Goal: Task Accomplishment & Management: Complete application form

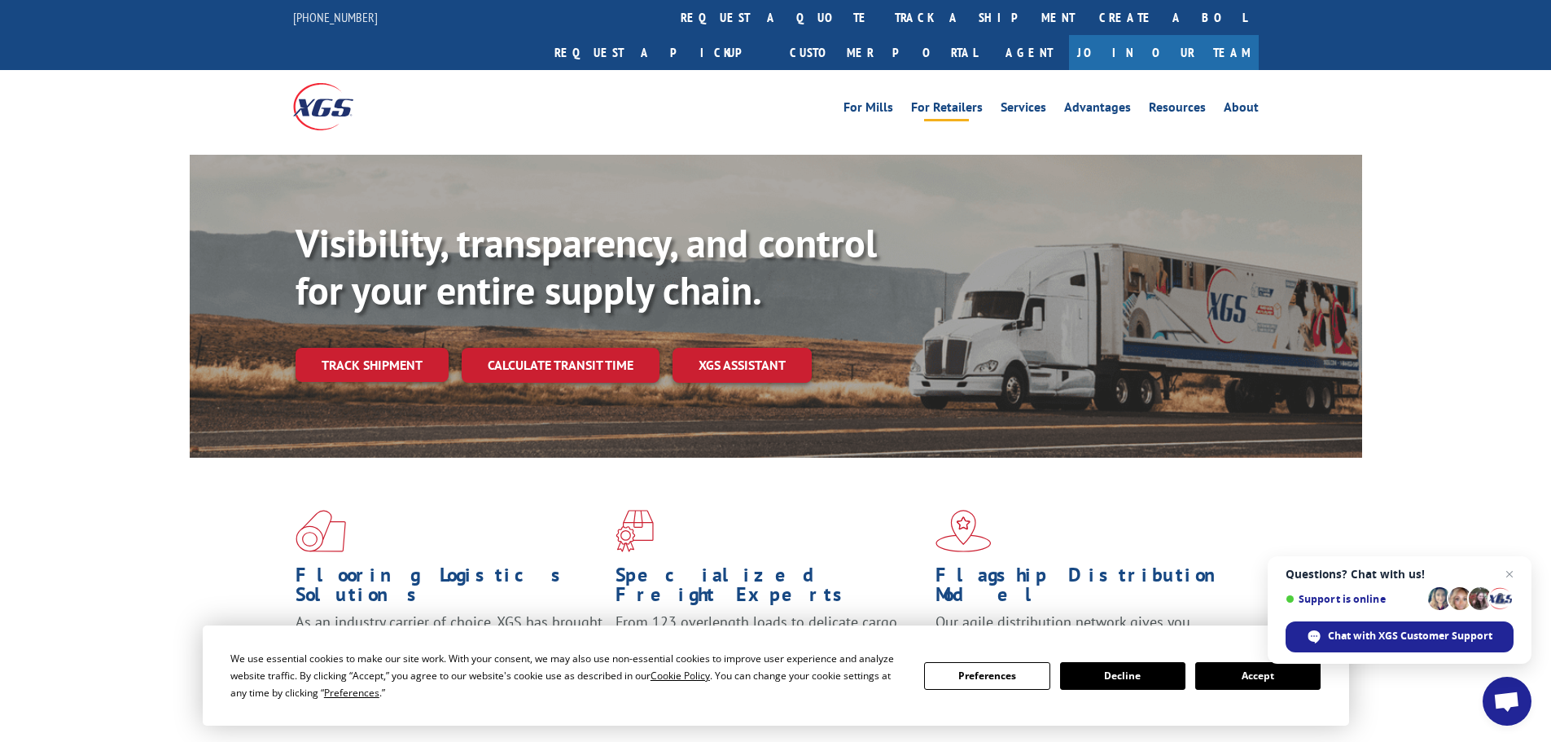
click at [958, 101] on link "For Retailers" at bounding box center [947, 110] width 72 height 18
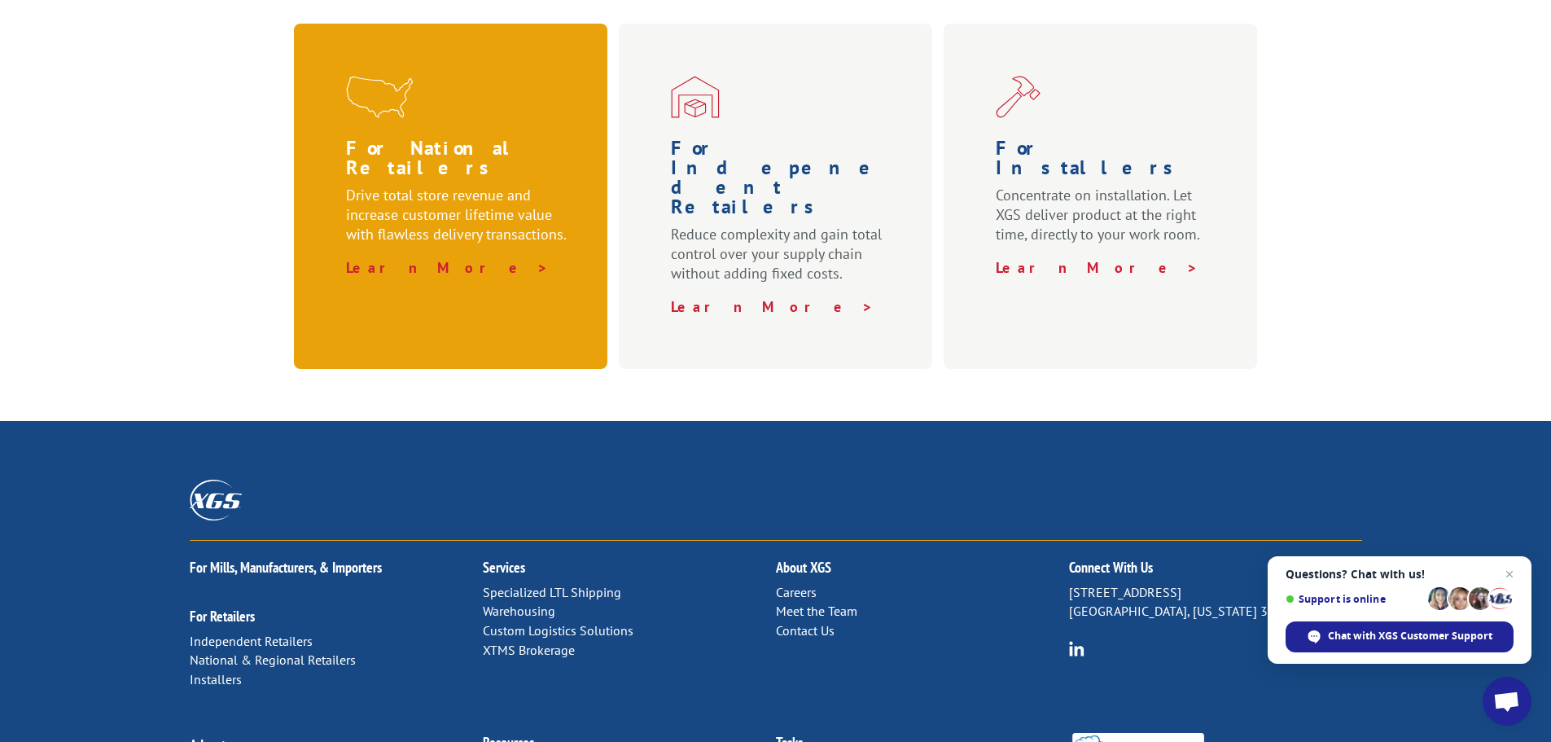
scroll to position [651, 0]
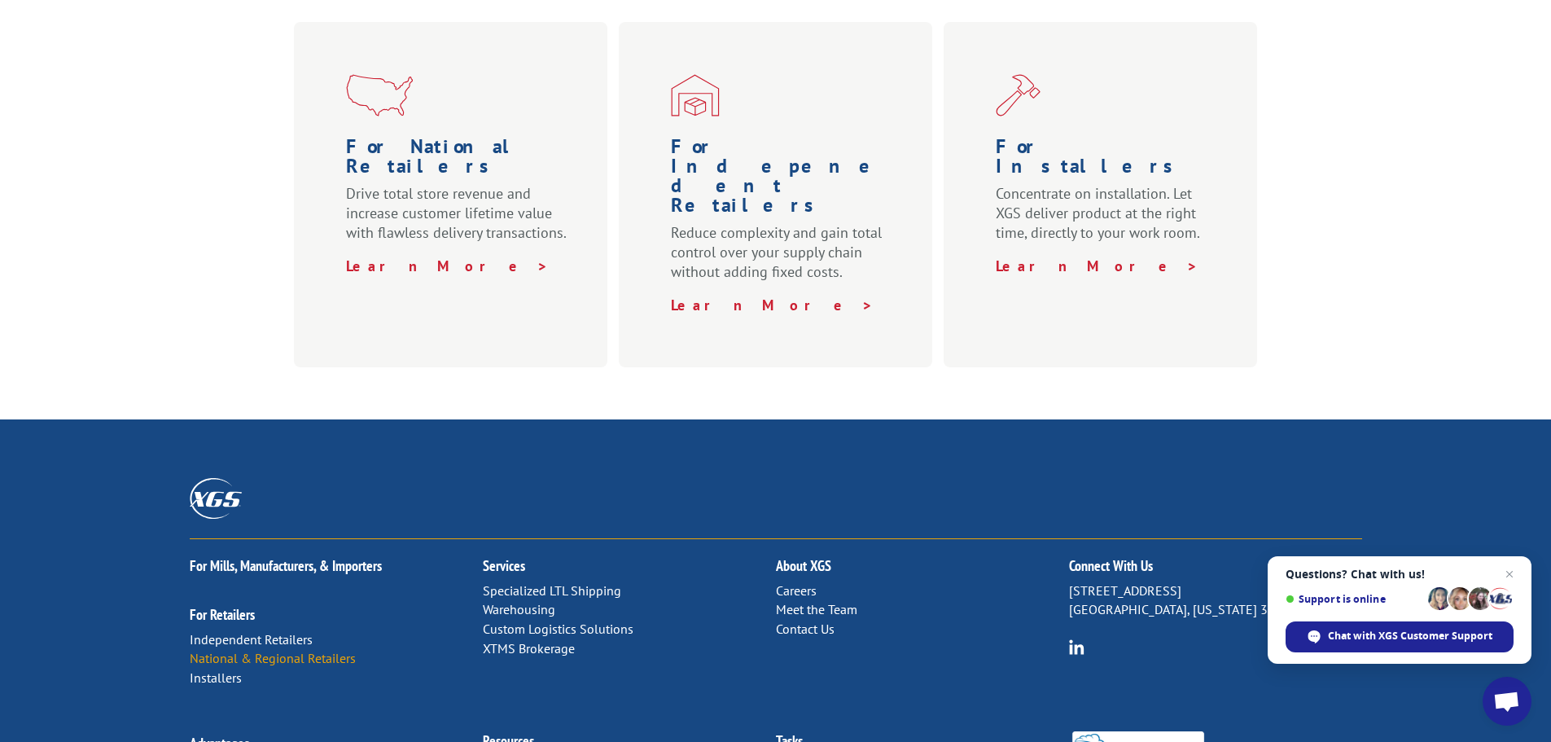
click at [271, 650] on link "National & Regional Retailers" at bounding box center [273, 658] width 166 height 16
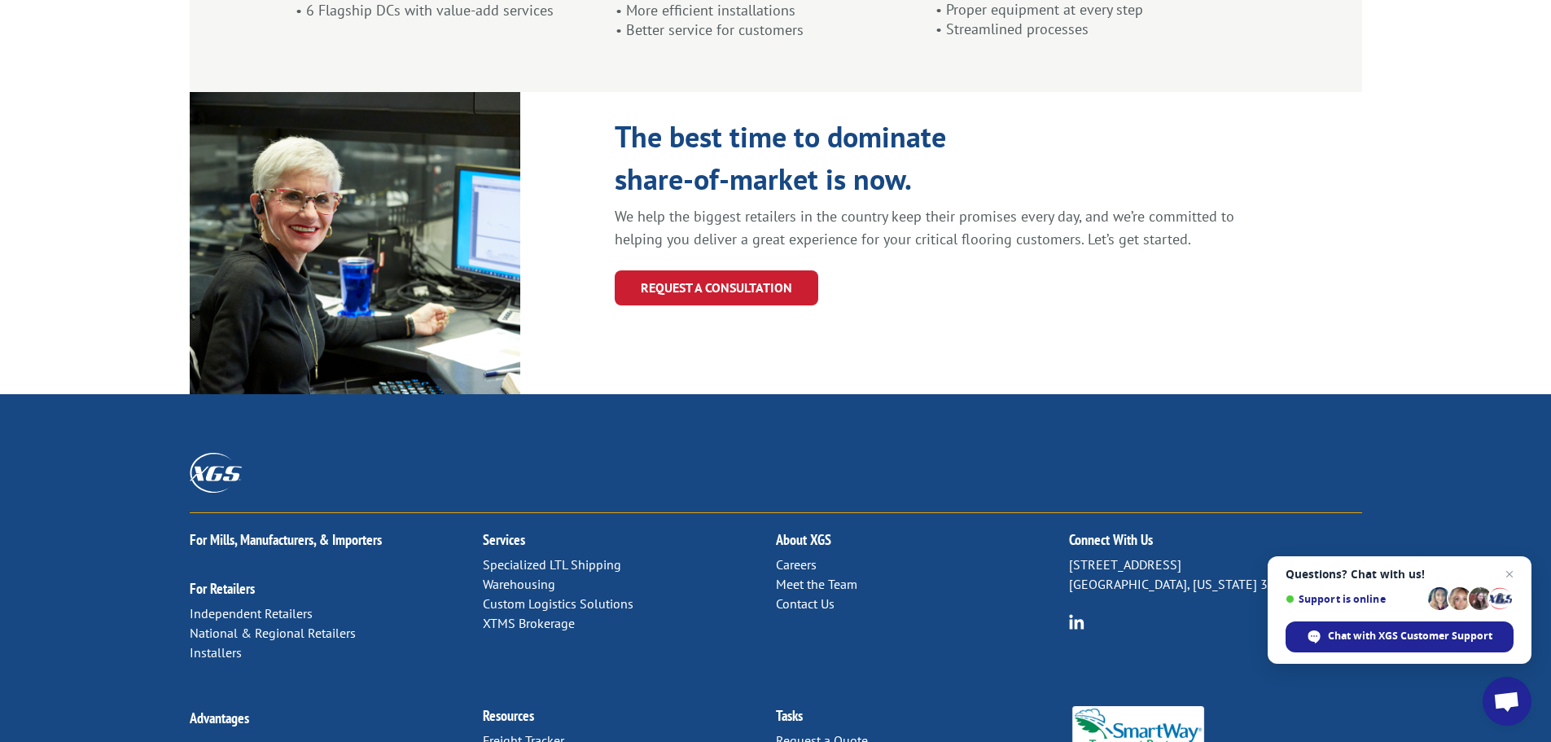
scroll to position [1775, 0]
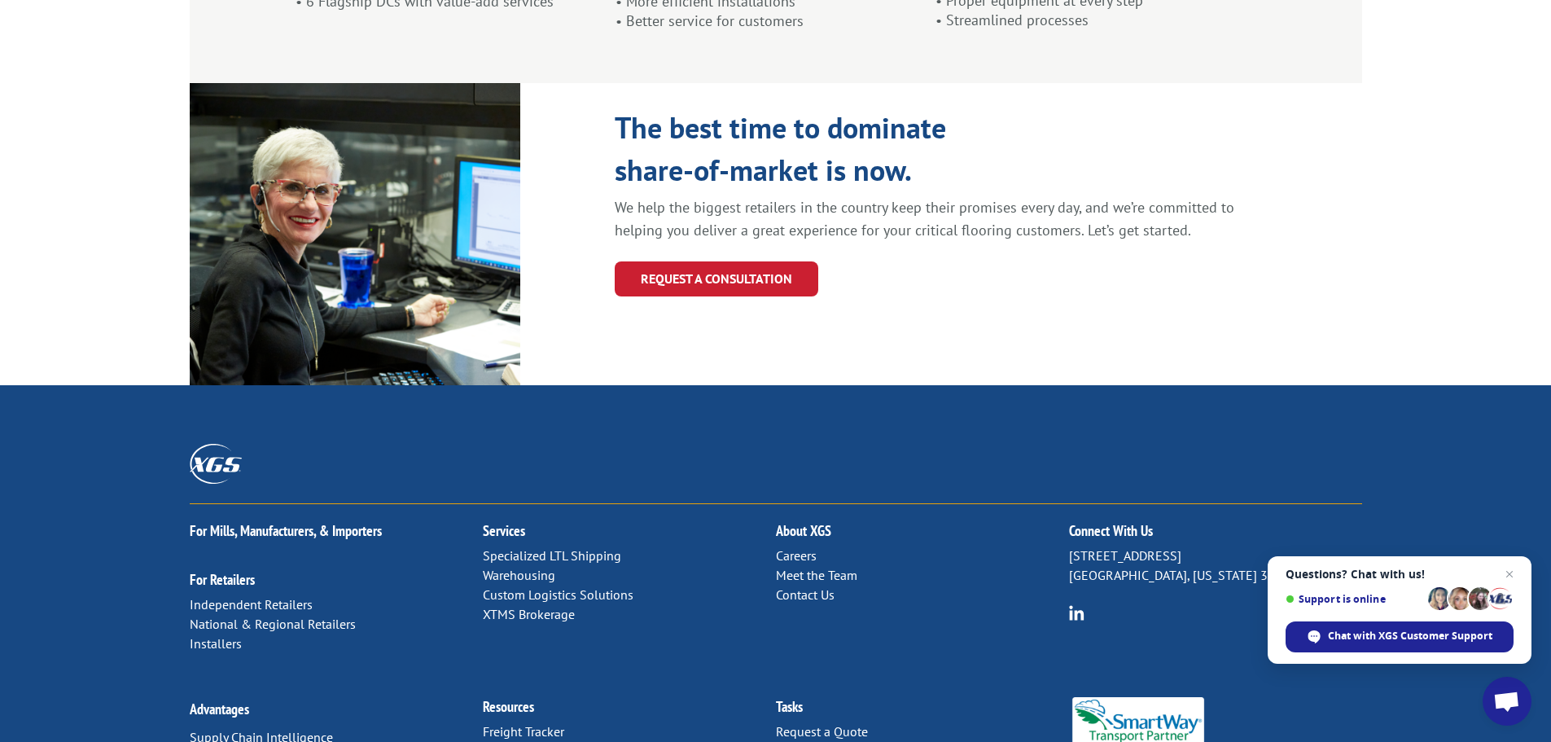
click at [813, 741] on link "Request a Pickup" at bounding box center [823, 750] width 95 height 16
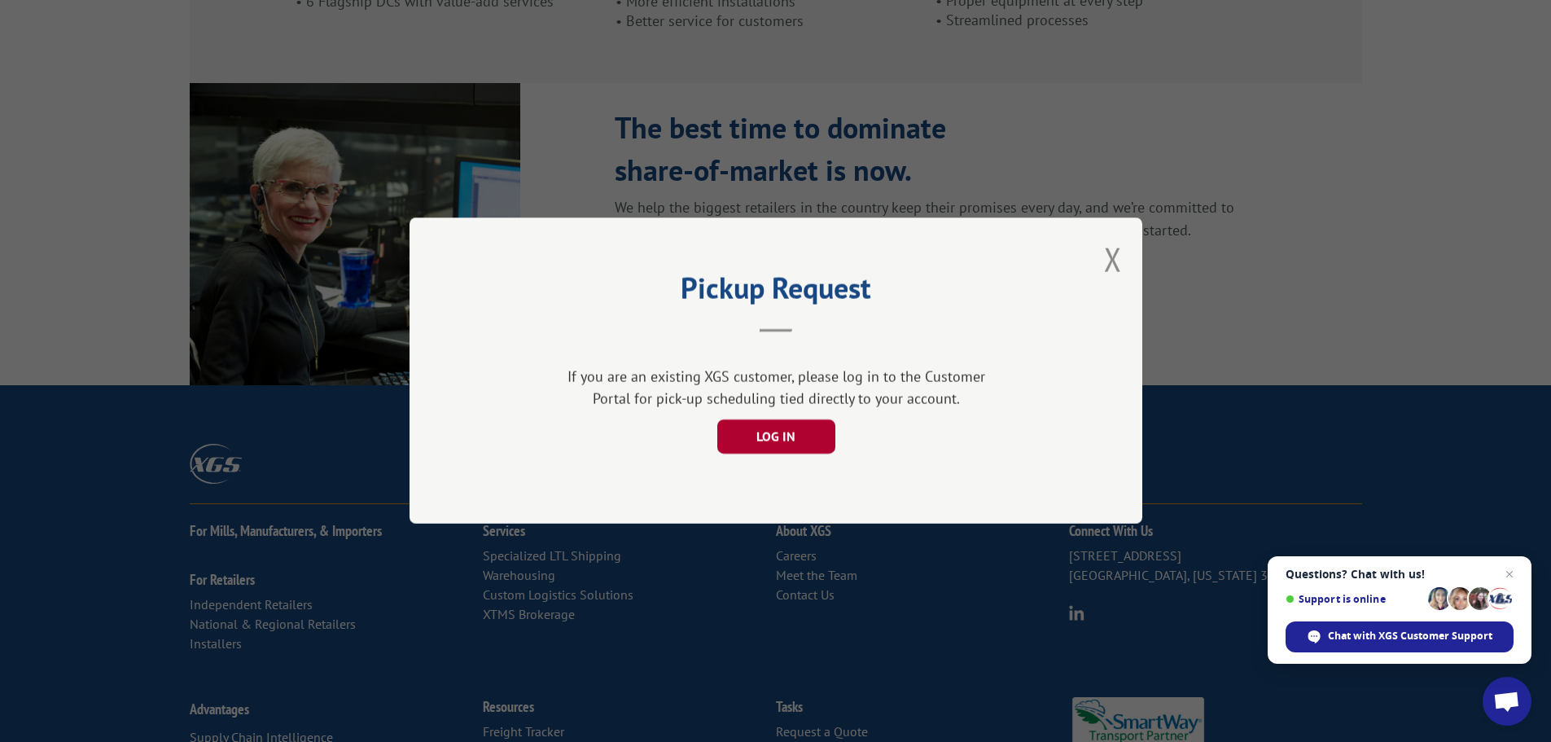
click at [768, 434] on button "LOG IN" at bounding box center [775, 437] width 118 height 34
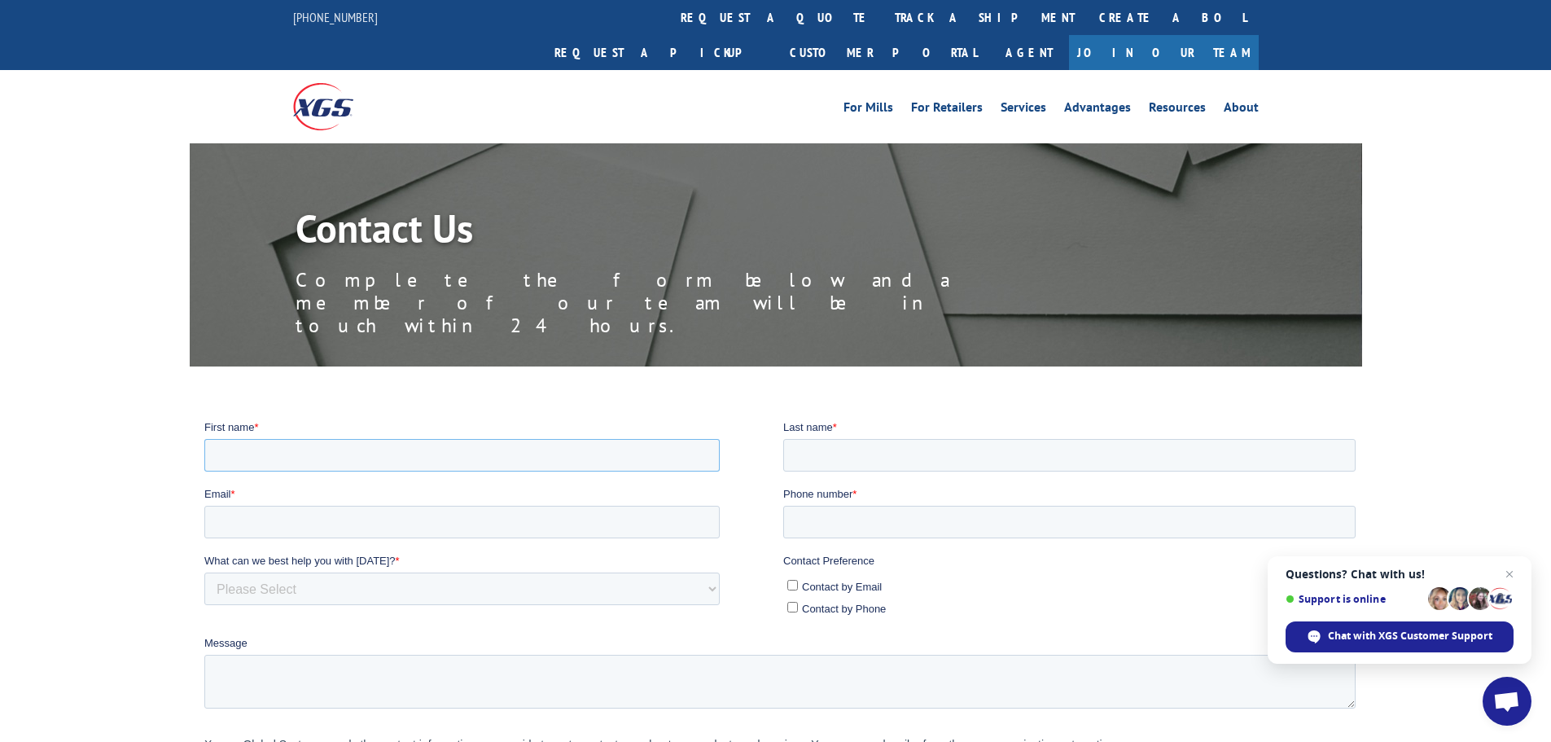
click at [297, 447] on input "First name *" at bounding box center [461, 454] width 515 height 33
type input "[PERSON_NAME]"
type input "Tulanko II"
type input "[EMAIL_ADDRESS][DOMAIN_NAME]"
drag, startPoint x: 854, startPoint y: 509, endPoint x: 857, endPoint y: 518, distance: 9.5
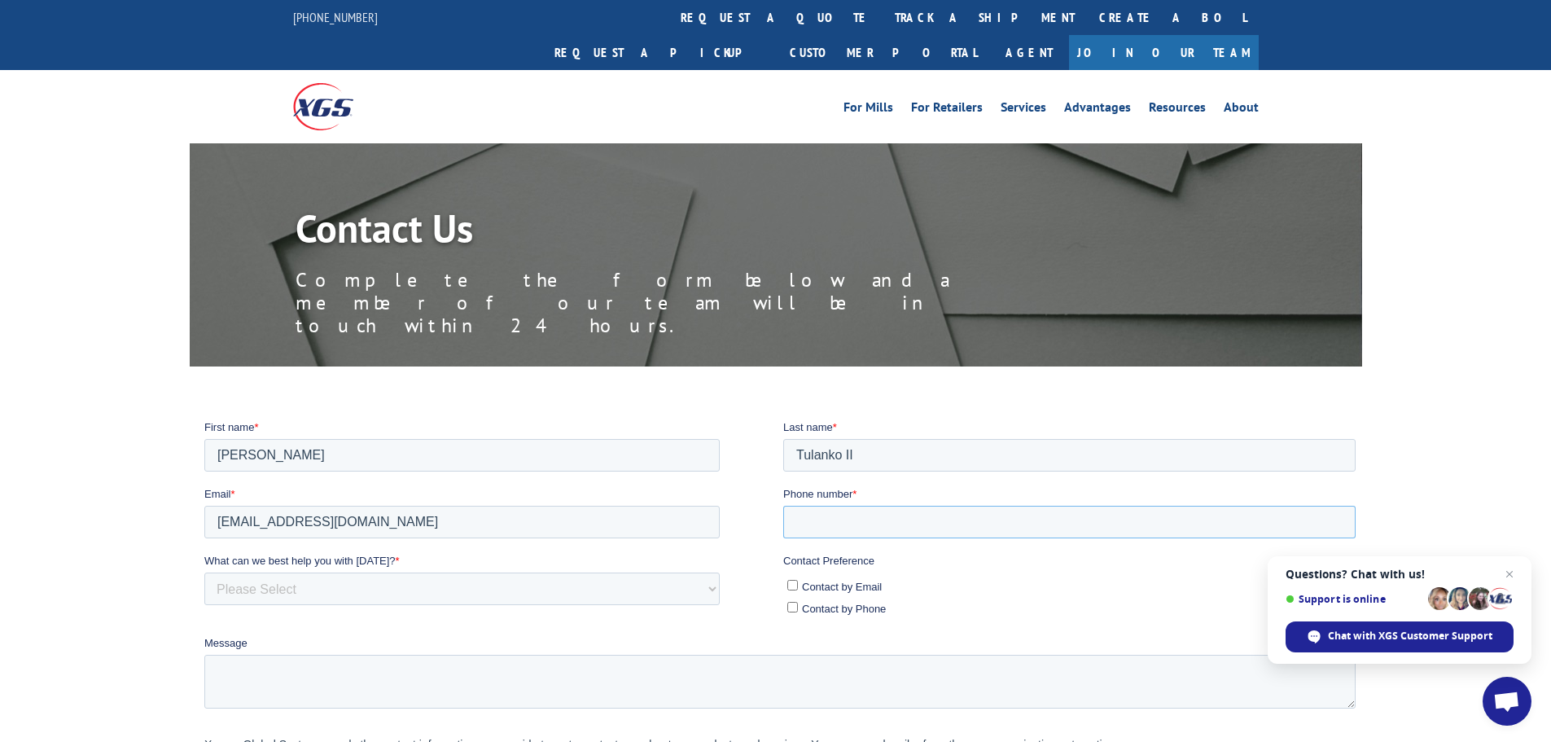
click at [852, 509] on input "Phone number *" at bounding box center [1068, 521] width 572 height 33
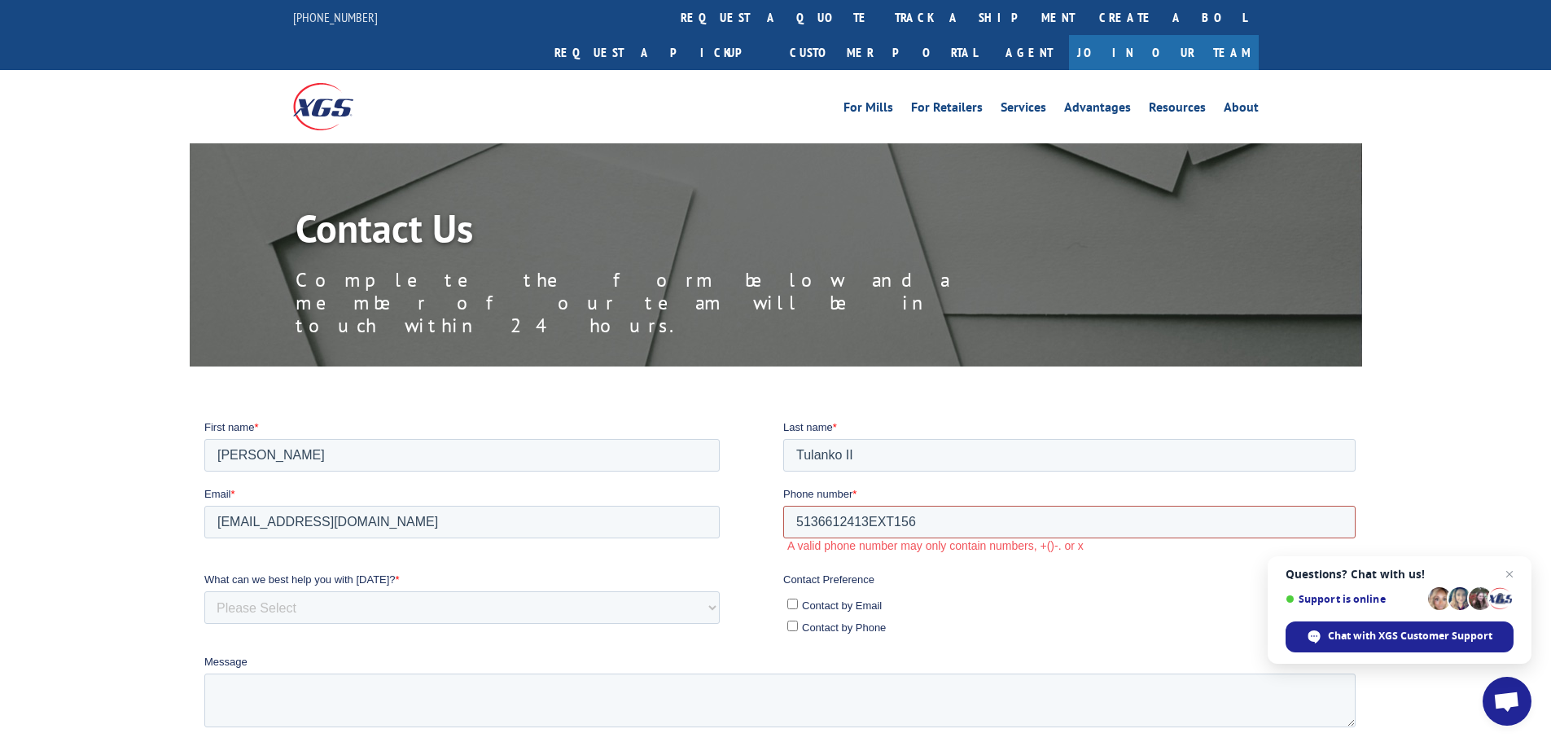
type input "5136612413EXT156"
click at [793, 624] on input "Contact by Phone" at bounding box center [791, 625] width 11 height 11
checkbox input "true"
click at [892, 519] on input "5136612413EXT156" at bounding box center [1068, 521] width 572 height 33
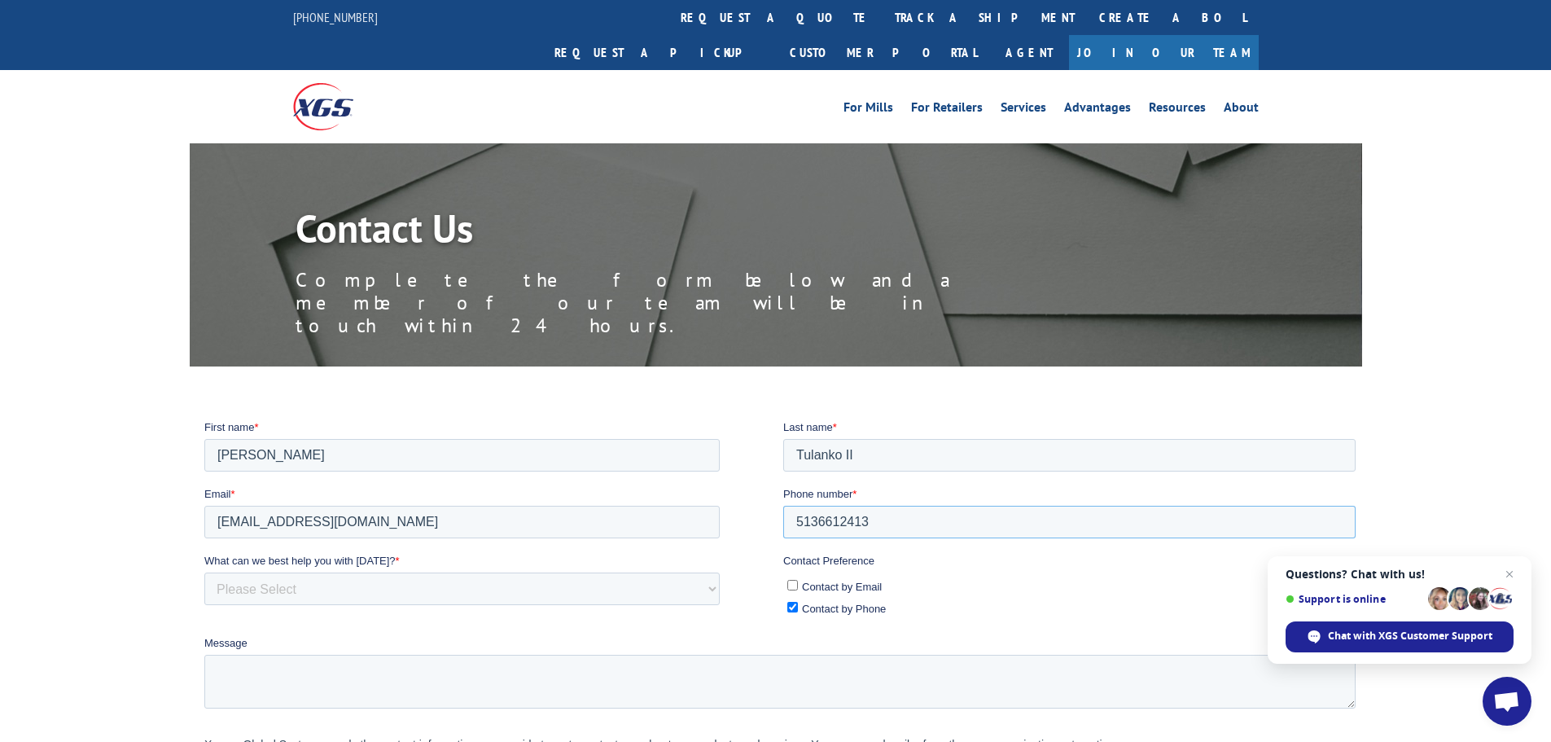
type input "5136612413"
click at [311, 584] on select "Please Select Quoting, Opening New Account, or New Business Opportunity Shipmen…" at bounding box center [461, 587] width 515 height 33
select select "Other"
click at [204, 571] on select "Please Select Quoting, Opening New Account, or New Business Opportunity Shipmen…" at bounding box center [461, 587] width 515 height 33
click at [369, 662] on textarea "Message" at bounding box center [779, 681] width 1151 height 54
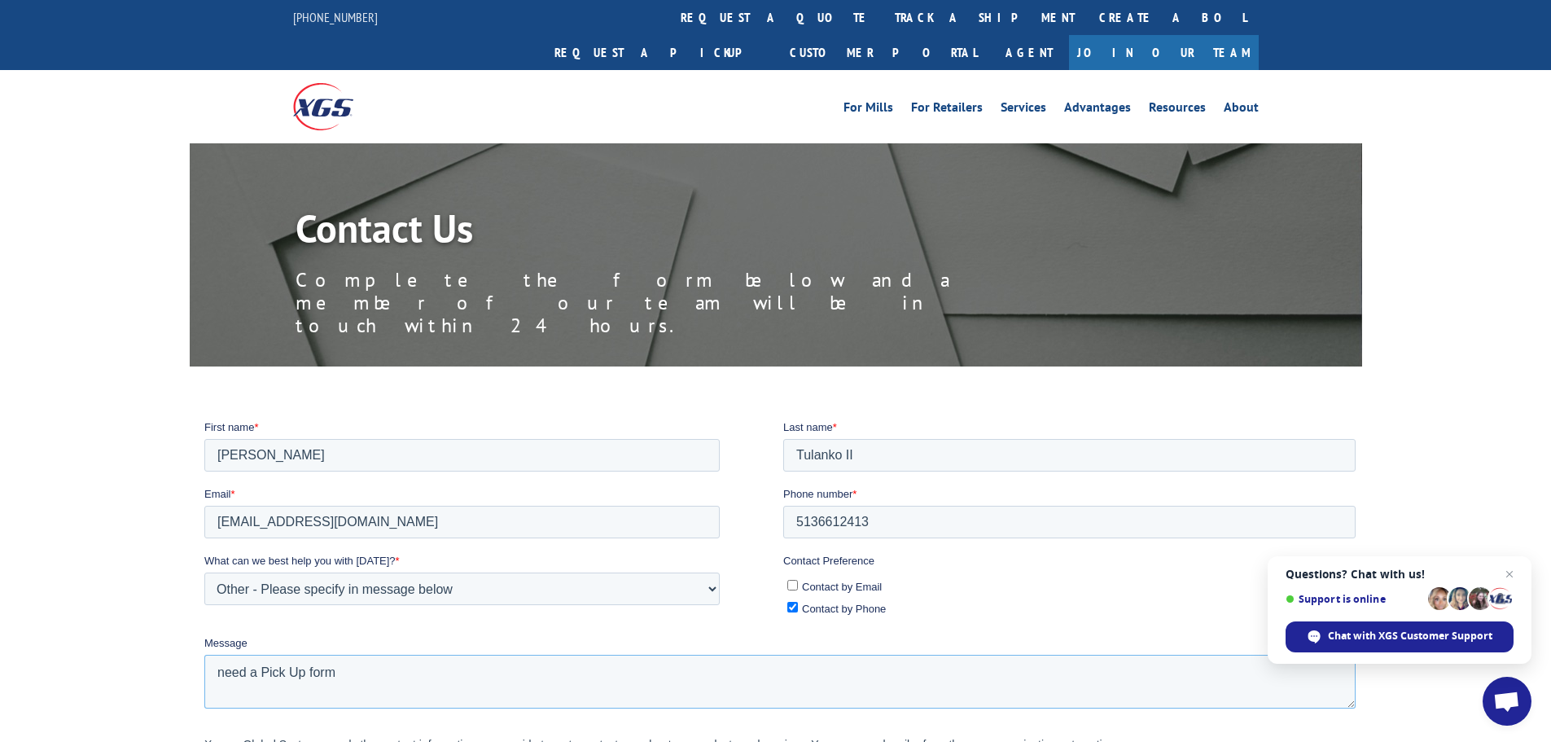
paste textarea "CFI INSTALLATION 5845 HIGHLAND RIDGE DR CINCINNATI OH 45232"
click at [212, 665] on textarea "need a Pick Up form CFI INSTALLATION 5845 HIGHLAND RIDGE DR CINCINNATI OH 45232" at bounding box center [779, 681] width 1151 height 54
click at [625, 661] on textarea "need a Pick Up form CFI INSTALLATION 5845 HIGHLAND RIDGE DR CINCINNATI OH 45232" at bounding box center [779, 681] width 1151 height 54
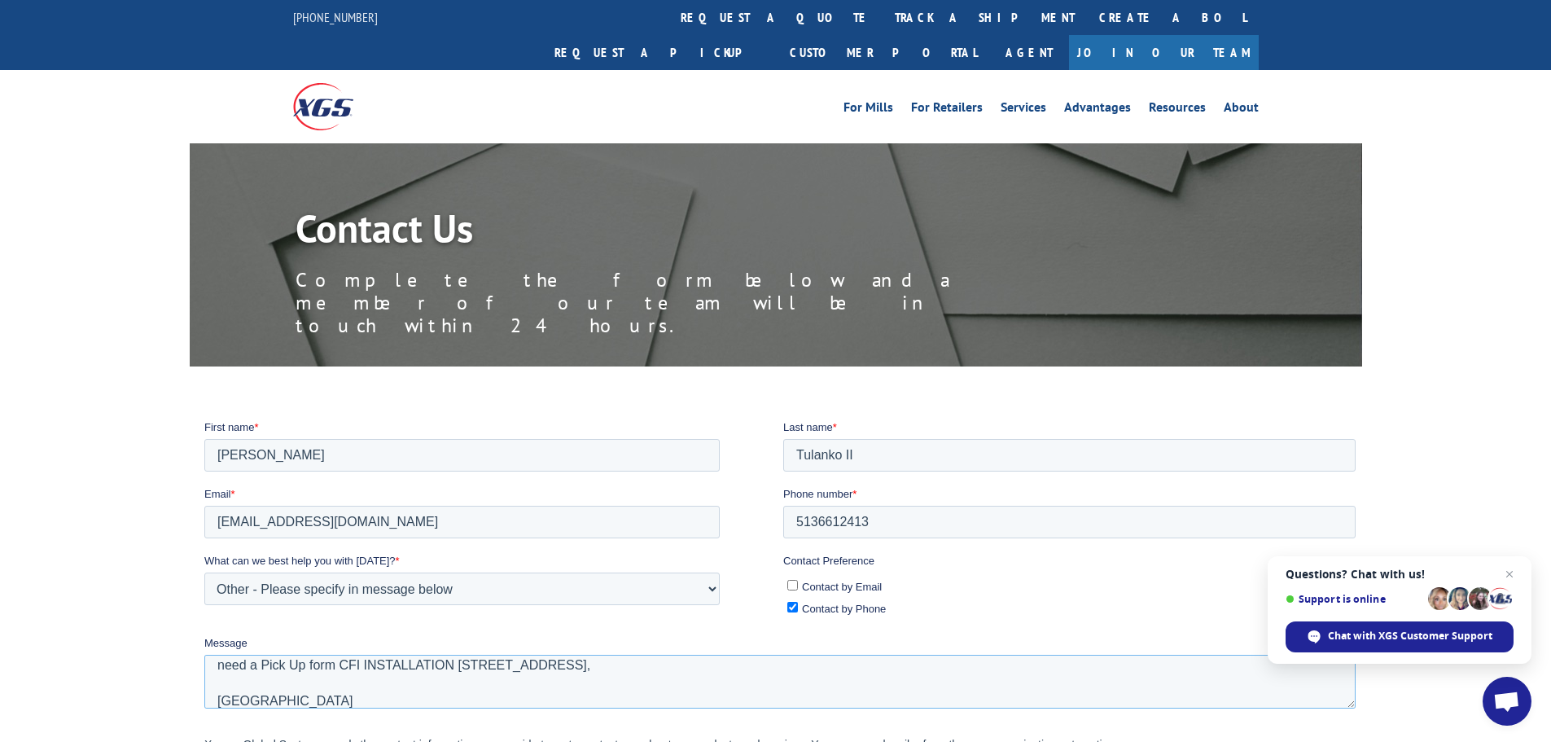
click at [216, 698] on textarea "need a Pick Up form CFI INSTALLATION 5845 HIGHLAND RIDGE DR, CINCINNATI OH 45232" at bounding box center [779, 681] width 1151 height 54
click at [769, 664] on textarea "need a Pick Up form CFI INSTALLATION 5845 HIGHLAND RIDGE DR, CINCINNATI OH 45232" at bounding box center [779, 681] width 1151 height 54
paste textarea "CAD Calhoun Carpet Dist 447 Union Grove Rd SE CALHOUN GA 30701-3687 USA"
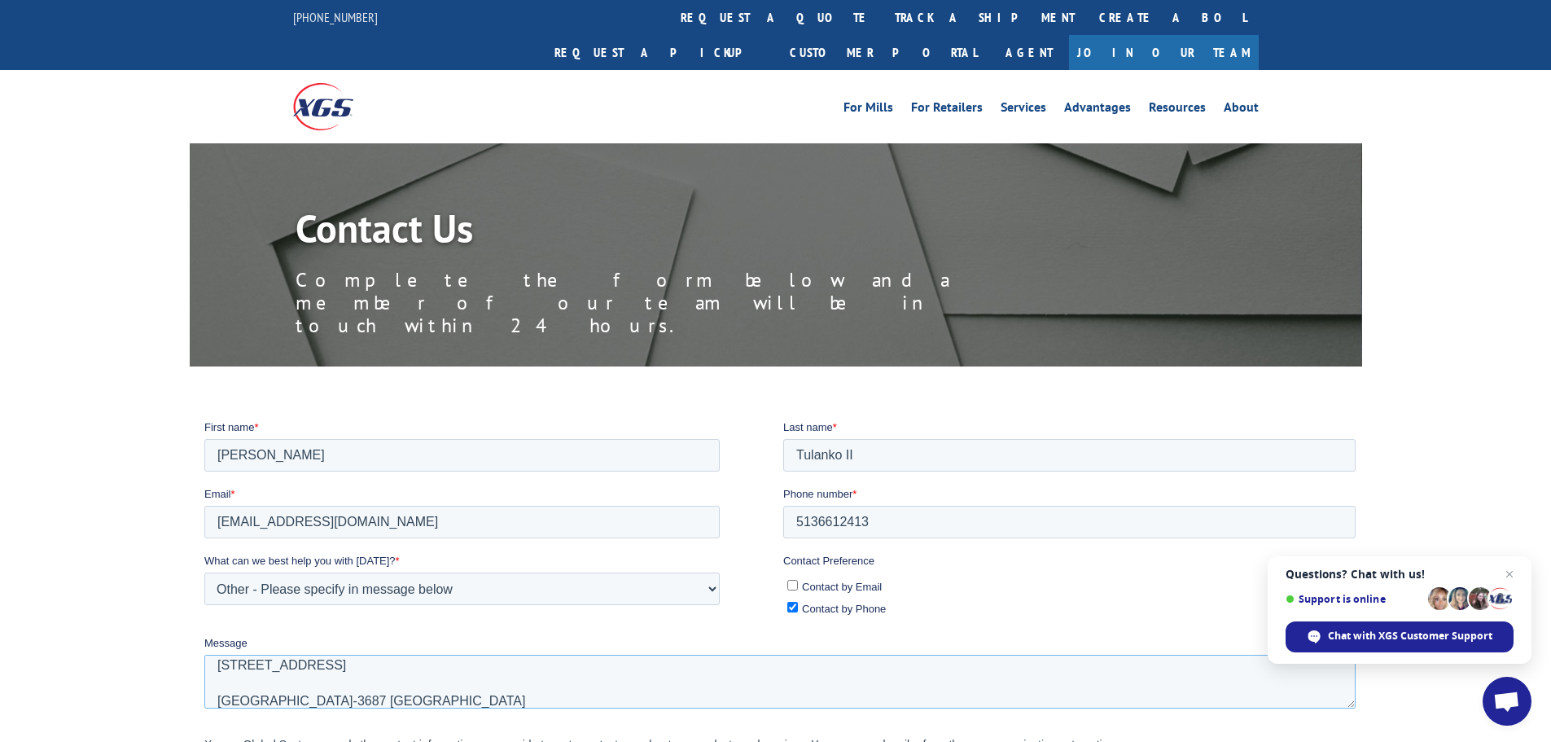
click at [217, 697] on textarea "need a Pick Up form CFI INSTALLATION 5845 HIGHLAND RIDGE DR, CINCINNATI OH 4523…" at bounding box center [779, 681] width 1151 height 54
click at [214, 686] on textarea "need a Pick Up form CFI INSTALLATION 5845 HIGHLAND RIDGE DR, CINCINNATI OH 4523…" at bounding box center [779, 681] width 1151 height 54
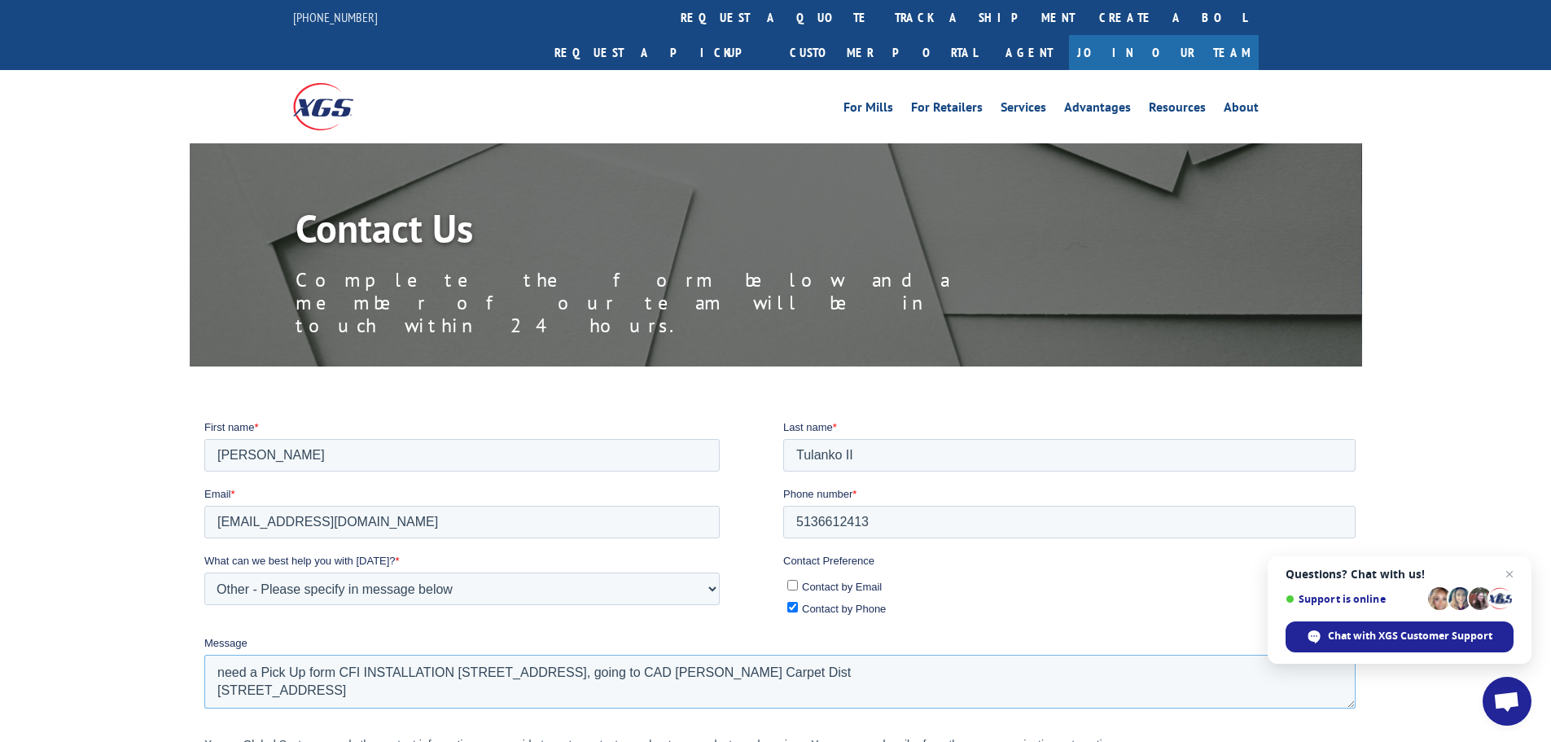
scroll to position [0, 0]
click at [1509, 573] on span "Close chat" at bounding box center [1510, 574] width 20 height 20
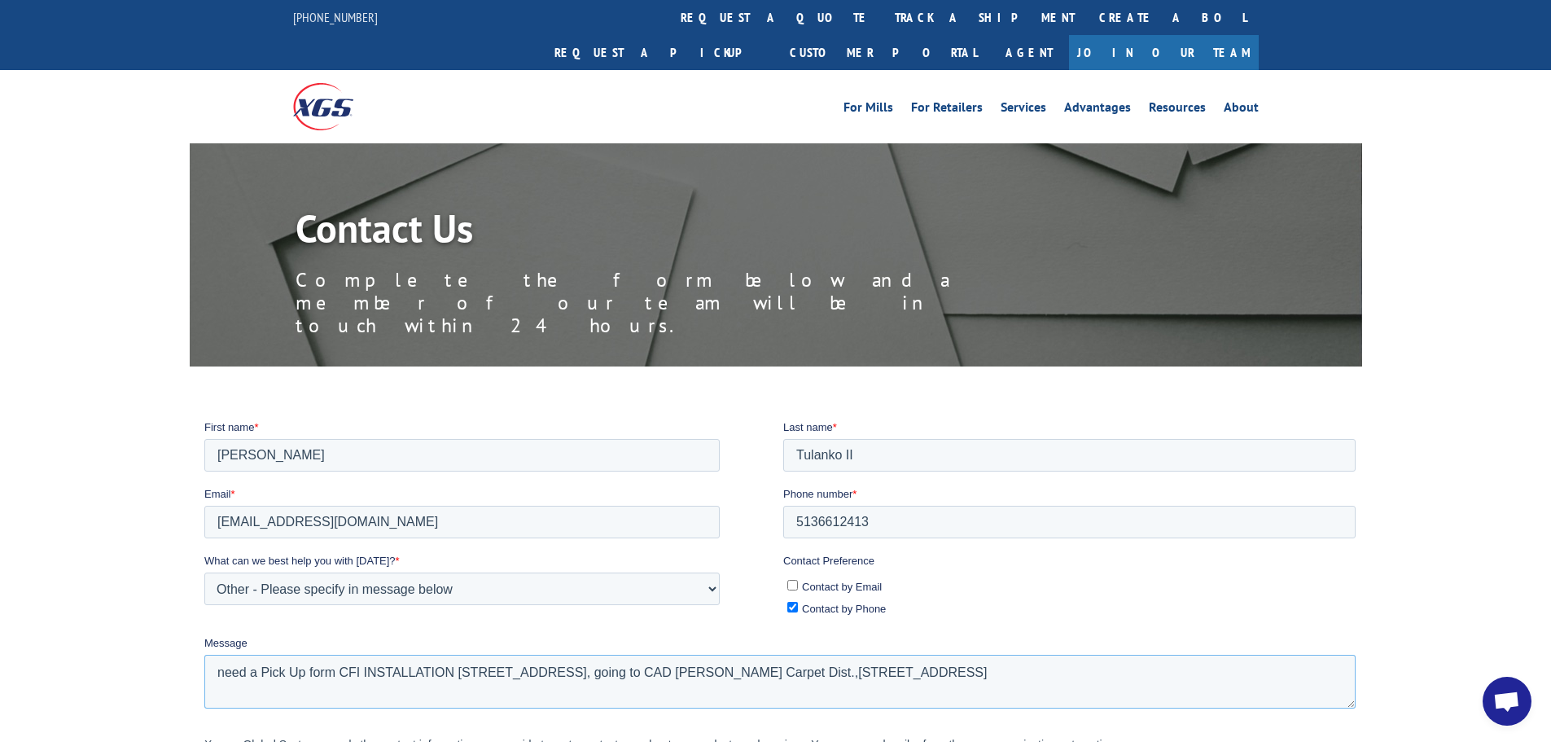
click at [1326, 668] on textarea "need a Pick Up form CFI INSTALLATION 5845 HIGHLAND RIDGE DR, CINCINNATI OH 4523…" at bounding box center [779, 681] width 1151 height 54
paste textarea "RA 64173795"
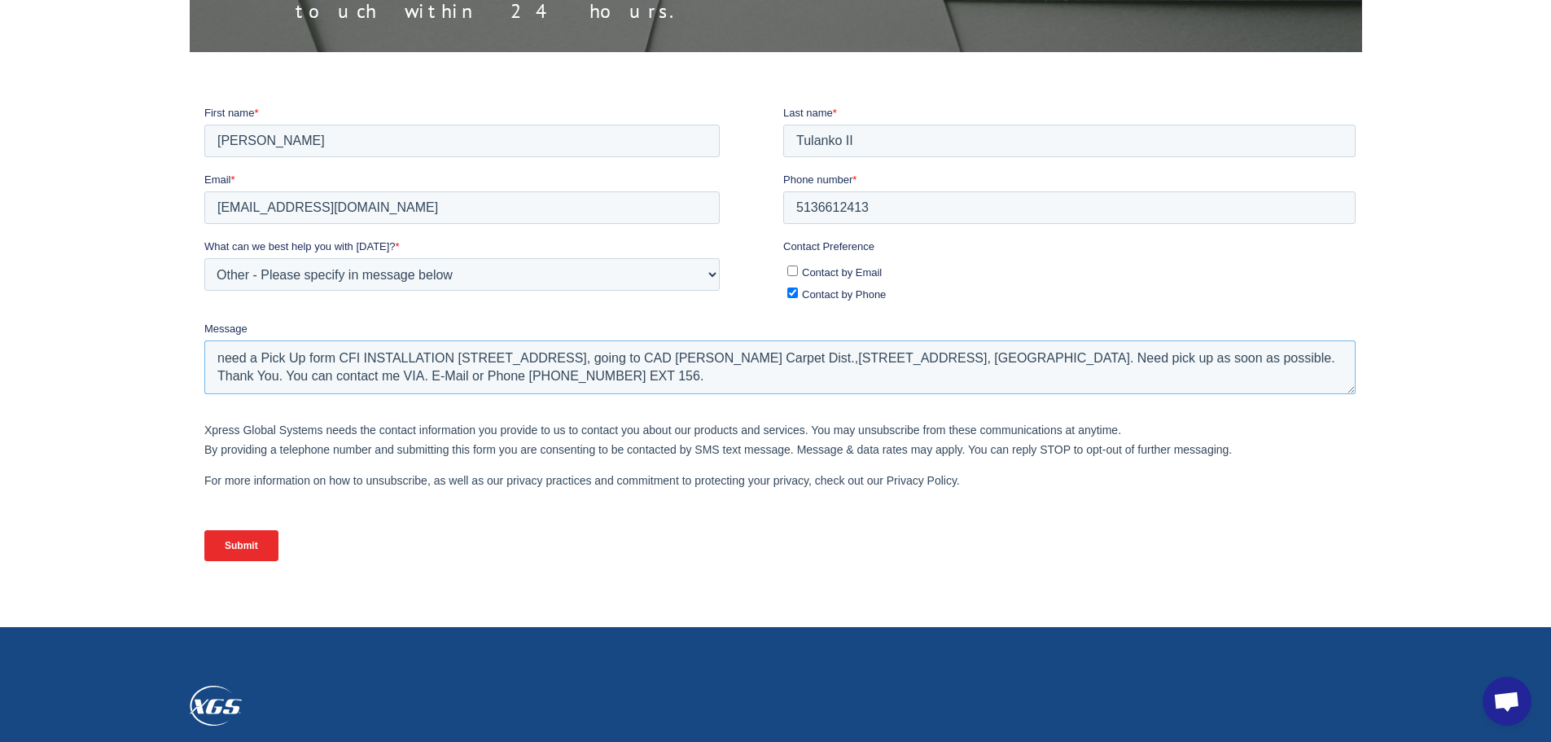
scroll to position [326, 0]
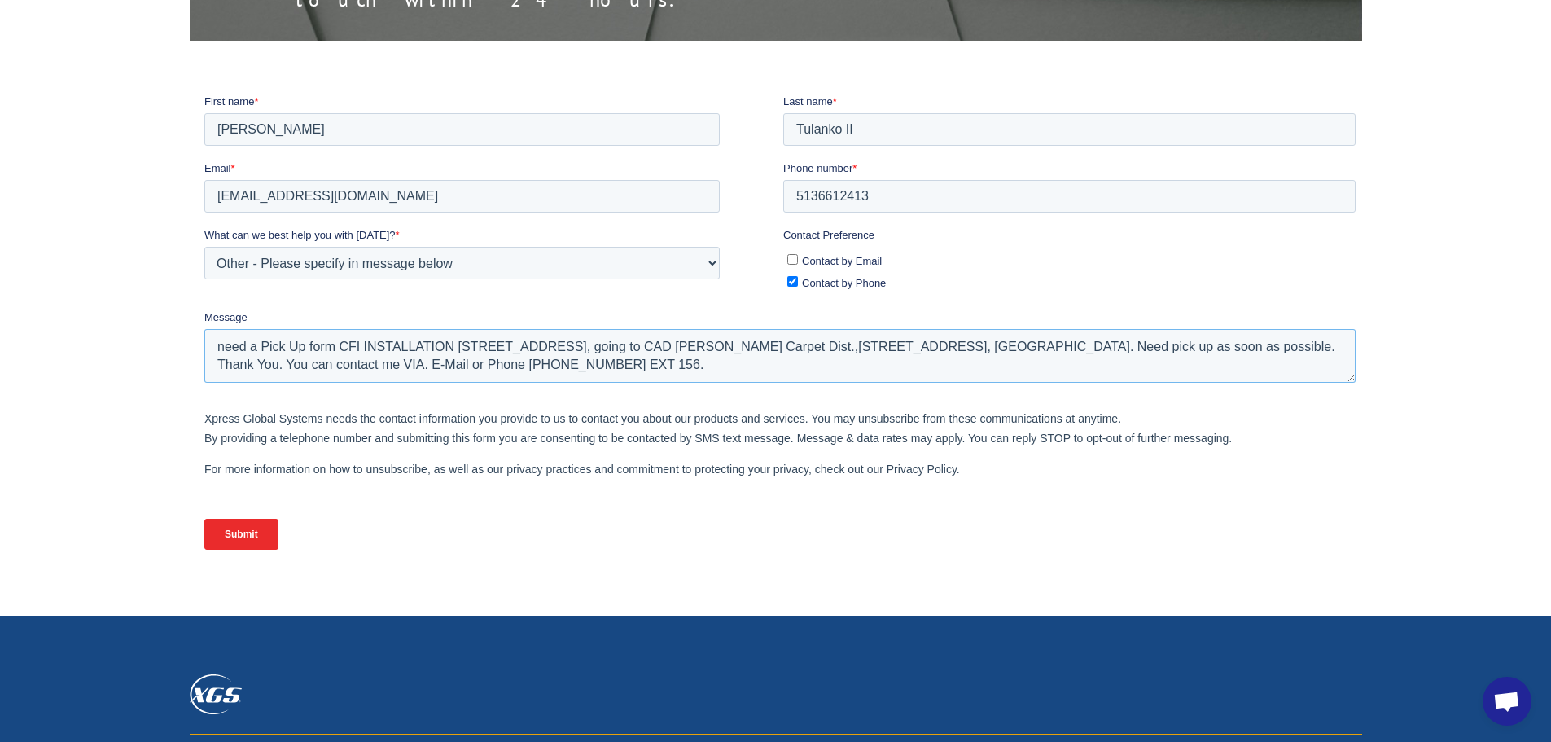
type textarea "need a Pick Up form CFI INSTALLATION 5845 HIGHLAND RIDGE DR, CINCINNATI OH 4523…"
click at [237, 528] on input "Submit" at bounding box center [241, 533] width 74 height 31
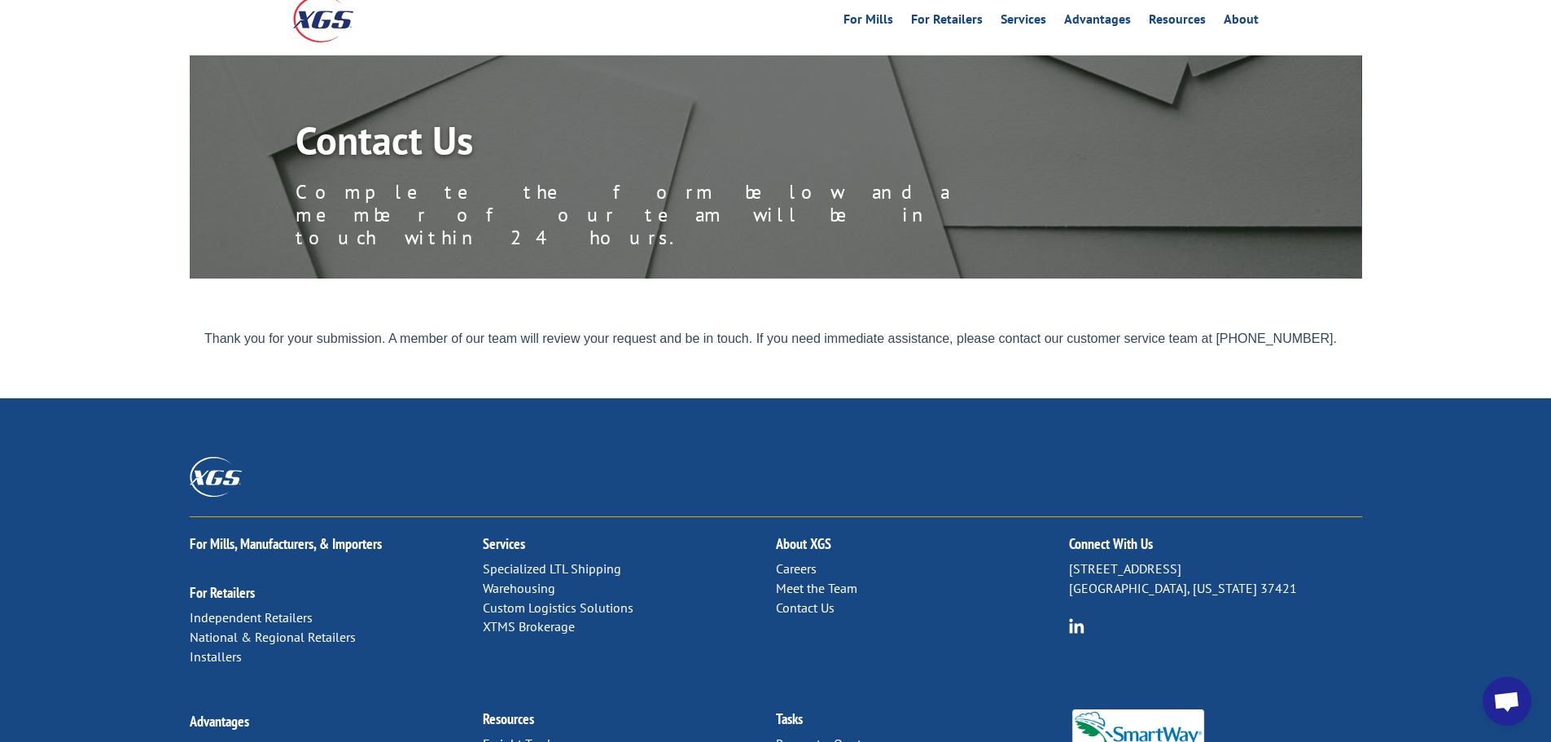
scroll to position [0, 0]
